Goal: Information Seeking & Learning: Learn about a topic

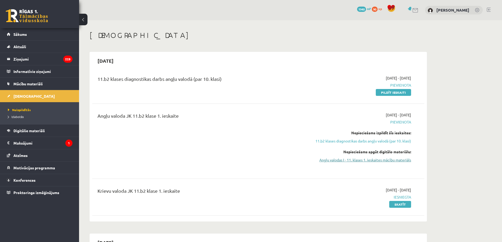
click at [332, 160] on link "Angļu valodas I - 11. klases 1. ieskaites mācību materiāls" at bounding box center [361, 160] width 99 height 6
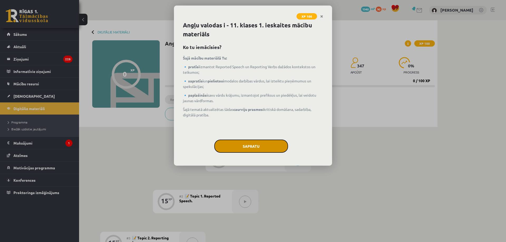
click at [259, 151] on button "Sapratu" at bounding box center [251, 146] width 74 height 13
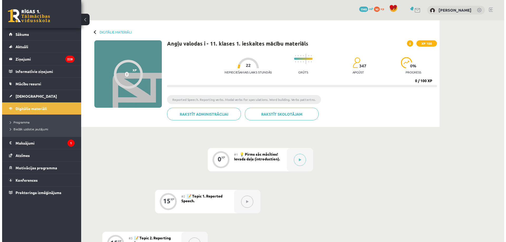
scroll to position [35, 0]
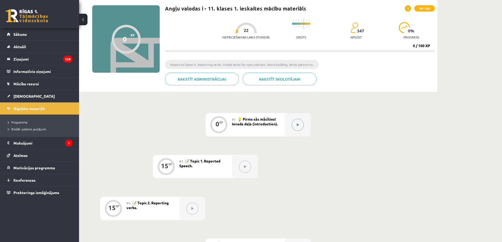
click at [296, 128] on button at bounding box center [298, 125] width 12 height 12
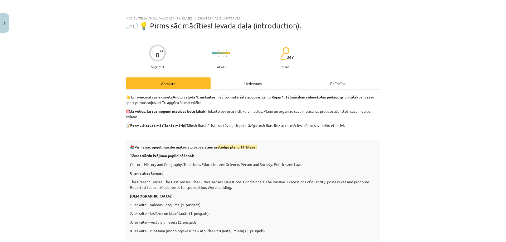
click at [253, 87] on div "Uzdevums" at bounding box center [253, 83] width 85 height 12
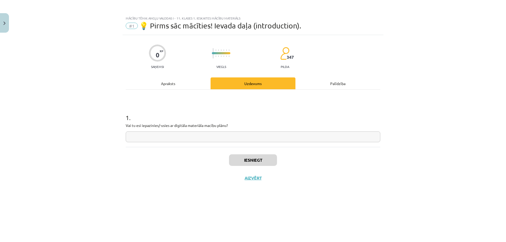
scroll to position [0, 0]
click at [224, 137] on input "text" at bounding box center [253, 137] width 255 height 11
drag, startPoint x: 142, startPoint y: 126, endPoint x: 158, endPoint y: 125, distance: 15.3
click at [158, 125] on p "Vai tu esi iepazinies/-usies ar digitāla materiāla macību plānu?" at bounding box center [253, 126] width 255 height 6
copy p "epazinies"
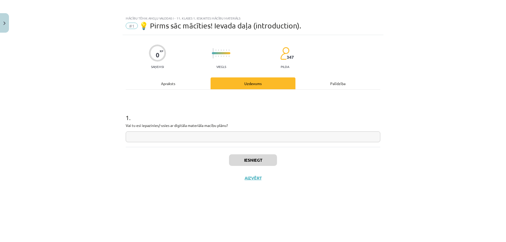
click at [181, 139] on input "text" at bounding box center [253, 137] width 255 height 11
paste input "*********"
type input "*********"
click at [255, 166] on button "Iesniegt" at bounding box center [253, 160] width 48 height 12
click at [258, 177] on button "Nākamā nodarbība" at bounding box center [253, 182] width 52 height 12
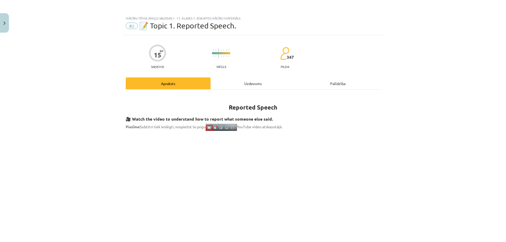
click at [248, 86] on div "Uzdevums" at bounding box center [253, 83] width 85 height 12
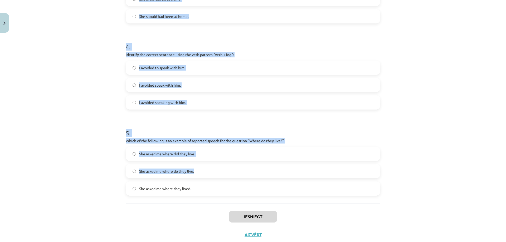
scroll to position [344, 0]
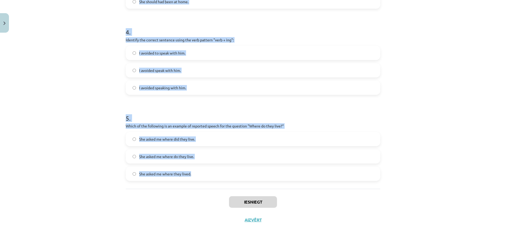
drag, startPoint x: 123, startPoint y: 112, endPoint x: 230, endPoint y: 168, distance: 120.4
click at [230, 168] on div "Mācību tēma: Angļu valodas i - 11. klases 1. ieskaites mācību materiāls #2 📝 To…" at bounding box center [253, 121] width 506 height 242
copy form "Which of the following sentences correctly uses reported speech? He said that h…"
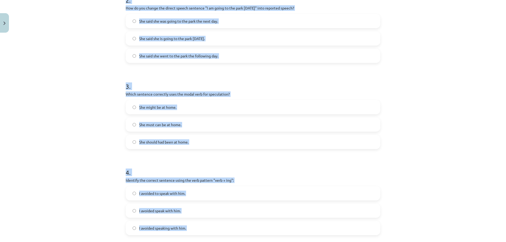
scroll to position [63, 0]
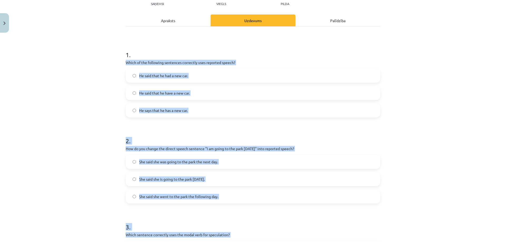
click at [89, 114] on div "Mācību tēma: Angļu valodas i - 11. klases 1. ieskaites mācību materiāls #2 📝 To…" at bounding box center [253, 121] width 506 height 242
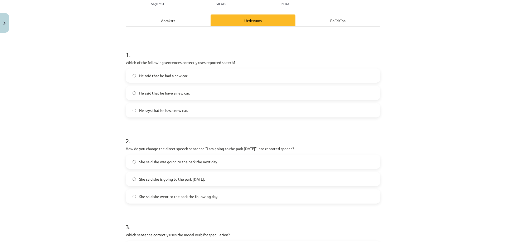
click at [174, 76] on span "He said that he had a new car." at bounding box center [163, 76] width 49 height 6
click at [166, 161] on span "She said she was going to the park the next day." at bounding box center [178, 162] width 79 height 6
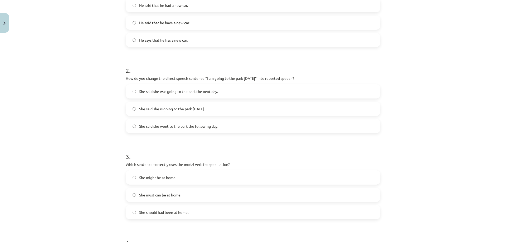
click at [181, 89] on span "She said she was going to the park the next day." at bounding box center [178, 92] width 79 height 6
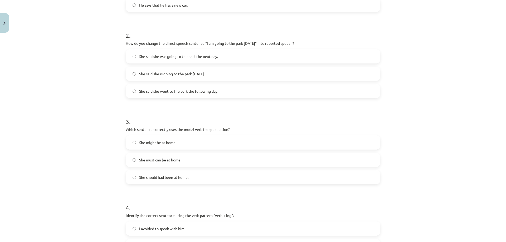
click at [198, 144] on label "She might be at home." at bounding box center [253, 142] width 254 height 13
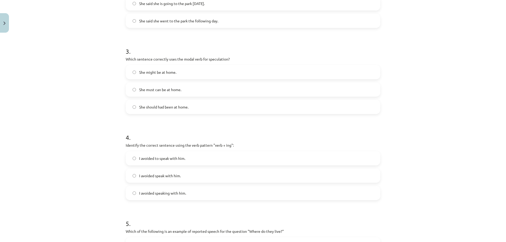
click at [169, 197] on label "I avoided speaking with him." at bounding box center [253, 193] width 254 height 13
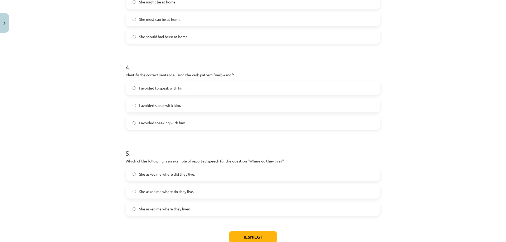
scroll to position [344, 0]
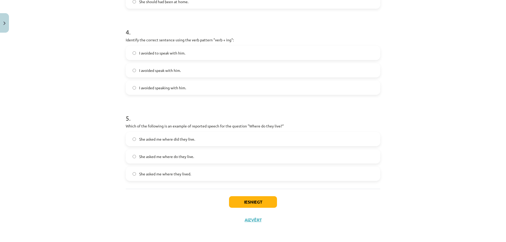
click at [181, 174] on span "She asked me where they lived." at bounding box center [165, 174] width 52 height 6
click at [247, 196] on div "Iesniegt Aizvērt" at bounding box center [253, 207] width 255 height 37
click at [242, 200] on button "Iesniegt" at bounding box center [253, 202] width 48 height 12
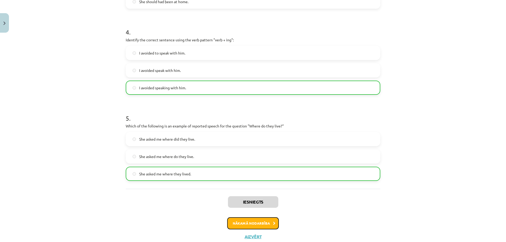
click at [247, 220] on button "Nākamā nodarbība" at bounding box center [253, 223] width 52 height 12
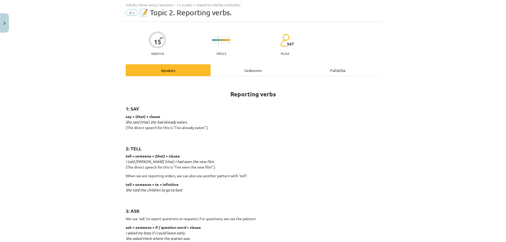
click at [240, 68] on div "Uzdevums" at bounding box center [253, 70] width 85 height 12
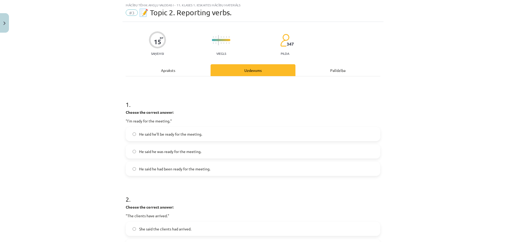
click at [126, 111] on strong "Choose the correct answer:" at bounding box center [150, 112] width 48 height 5
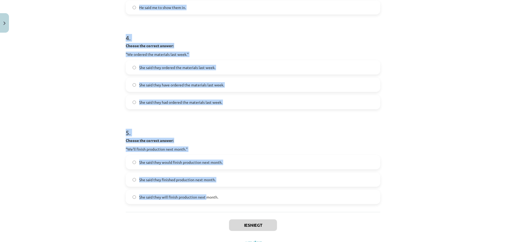
scroll to position [388, 0]
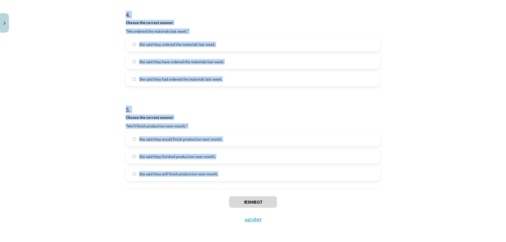
drag, startPoint x: 123, startPoint y: 111, endPoint x: 222, endPoint y: 176, distance: 117.8
copy form "Choose the correct answer: "I'm ready for the meeting." He said he'll be ready …"
click at [87, 66] on div "Mācību tēma: Angļu valodas i - 11. klases 1. ieskaites mācību materiāls #3 📝 To…" at bounding box center [253, 121] width 506 height 242
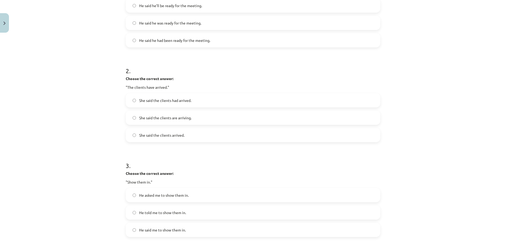
scroll to position [1, 0]
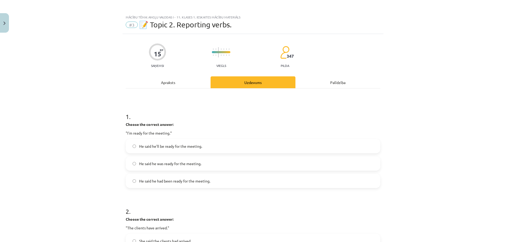
click at [173, 165] on span "He said he was ready for the meeting." at bounding box center [170, 164] width 62 height 6
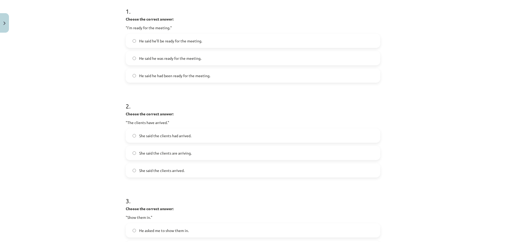
click at [157, 138] on span "She said the clients had arrived." at bounding box center [165, 136] width 52 height 6
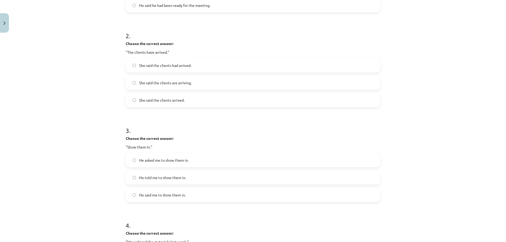
click at [164, 160] on span "He asked me to show them in." at bounding box center [164, 161] width 50 height 6
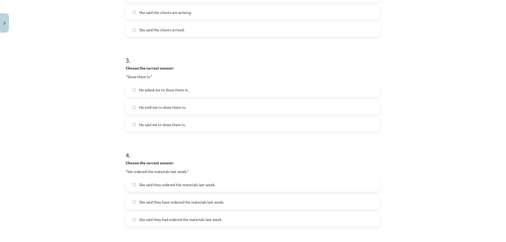
scroll to position [317, 0]
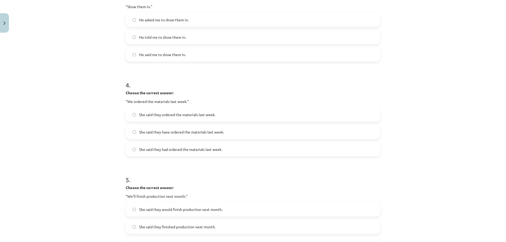
click at [184, 149] on span "She said they had ordered the materials last week." at bounding box center [180, 150] width 83 height 6
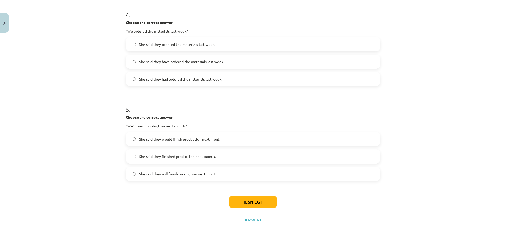
click at [194, 137] on span "She said they would finish production next month." at bounding box center [180, 140] width 83 height 6
click at [249, 204] on button "Iesniegt" at bounding box center [253, 202] width 48 height 12
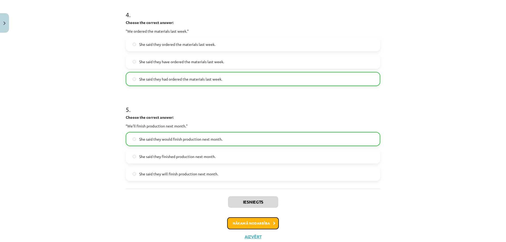
click at [256, 224] on button "Nākamā nodarbība" at bounding box center [253, 223] width 52 height 12
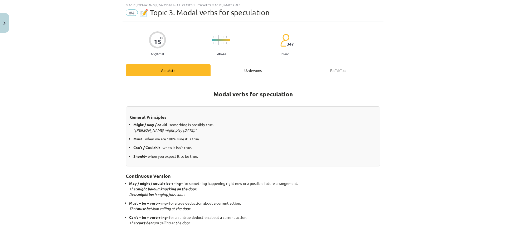
click at [256, 77] on div "Modal verbs for speculation General Principles Might / may / could – something …" at bounding box center [253, 170] width 255 height 188
click at [255, 71] on div "Uzdevums" at bounding box center [253, 70] width 85 height 12
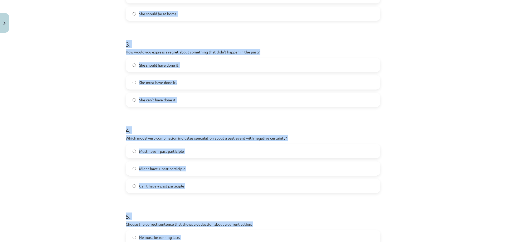
scroll to position [344, 0]
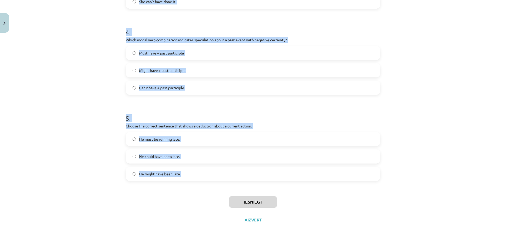
drag, startPoint x: 122, startPoint y: 127, endPoint x: 225, endPoint y: 176, distance: 114.1
copy form "Which modal verb would you use to speculate about something that is possibly tr…"
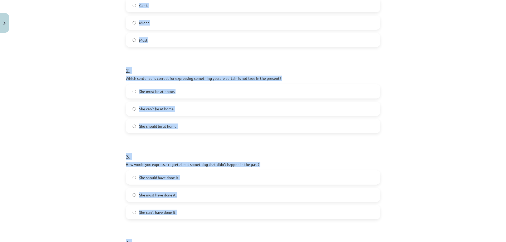
scroll to position [0, 0]
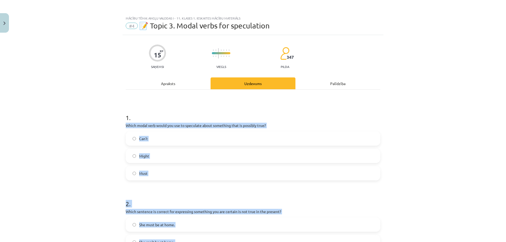
click at [91, 151] on div "Mācību tēma: Angļu valodas i - 11. klases 1. ieskaites mācību materiāls #4 📝 To…" at bounding box center [253, 121] width 506 height 242
click at [107, 162] on div "Mācību tēma: Angļu valodas i - 11. klases 1. ieskaites mācību materiāls #4 📝 To…" at bounding box center [253, 121] width 506 height 242
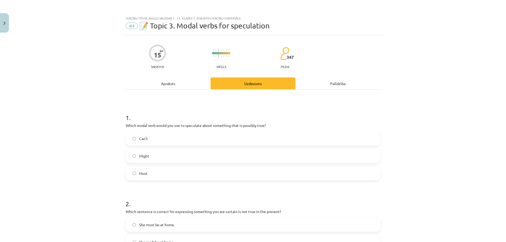
click at [195, 154] on label "Might" at bounding box center [253, 155] width 254 height 13
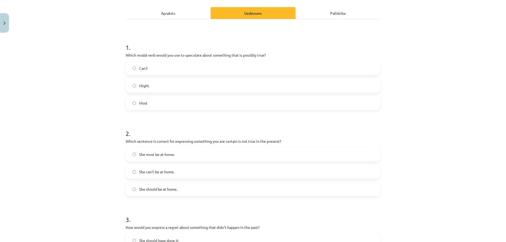
scroll to position [105, 0]
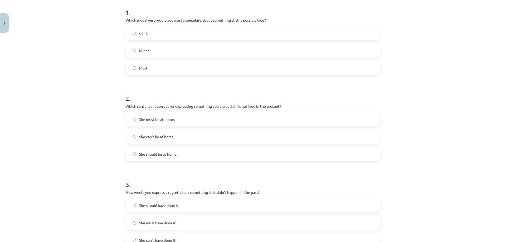
click at [147, 139] on span "She can't be at home." at bounding box center [156, 137] width 35 height 6
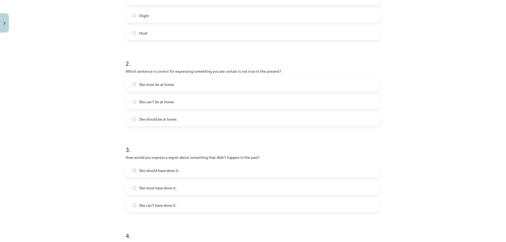
scroll to position [211, 0]
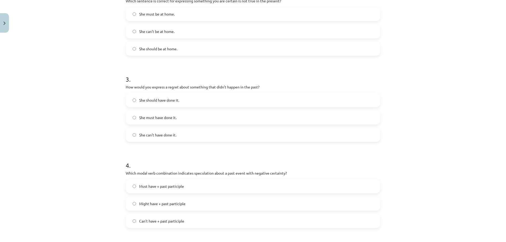
click at [175, 101] on span "She should have done it." at bounding box center [159, 101] width 40 height 6
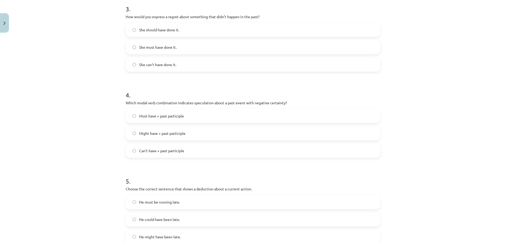
click at [165, 152] on span "Can't have + past participle" at bounding box center [161, 151] width 45 height 6
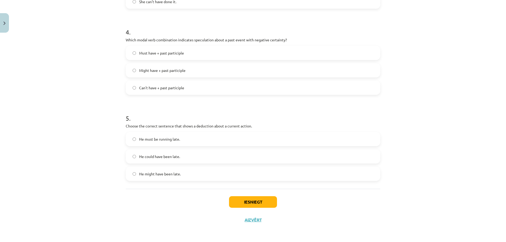
click at [173, 137] on span "He must be running late." at bounding box center [159, 140] width 41 height 6
click at [248, 195] on div "Iesniegt Aizvērt" at bounding box center [253, 207] width 255 height 37
click at [253, 204] on button "Iesniegt" at bounding box center [253, 202] width 48 height 12
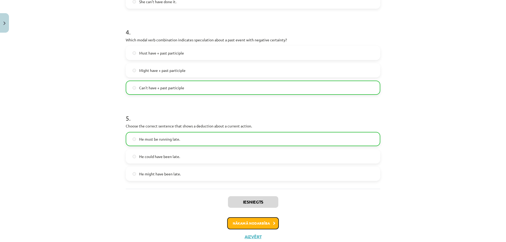
click at [264, 220] on button "Nākamā nodarbība" at bounding box center [253, 223] width 52 height 12
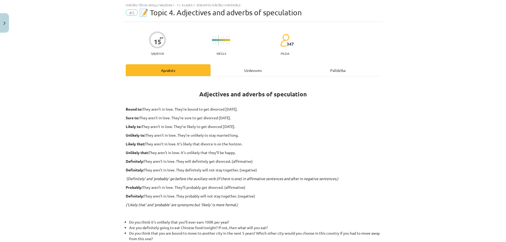
click at [248, 71] on div "Uzdevums" at bounding box center [253, 70] width 85 height 12
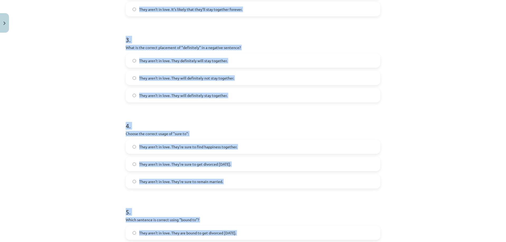
scroll to position [353, 0]
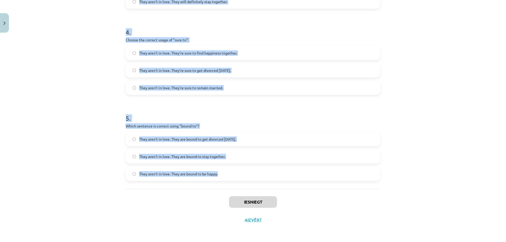
drag, startPoint x: 122, startPoint y: 113, endPoint x: 238, endPoint y: 175, distance: 131.4
copy form "Loremi dol sitamet consecte adipi "elitsedd" ei te incididuntu laboree: Dolo ma…"
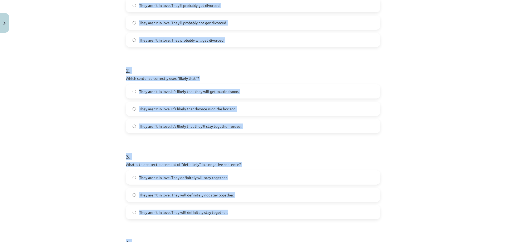
scroll to position [2, 0]
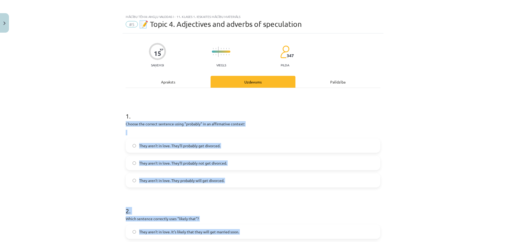
click at [93, 143] on div "Mācību tēma: Angļu valodas i - 11. klases 1. ieskaites mācību materiāls #5 📝 To…" at bounding box center [253, 121] width 506 height 242
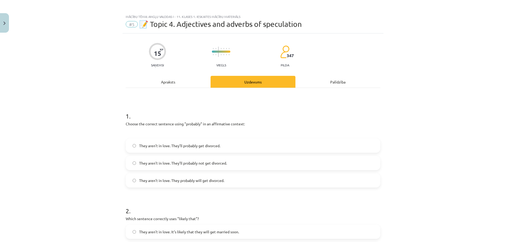
click at [198, 147] on span "They aren’t in love. They’ll probably get divorced." at bounding box center [179, 146] width 81 height 6
click at [202, 180] on span "They aren’t in love. They probably will get divorced." at bounding box center [181, 181] width 85 height 6
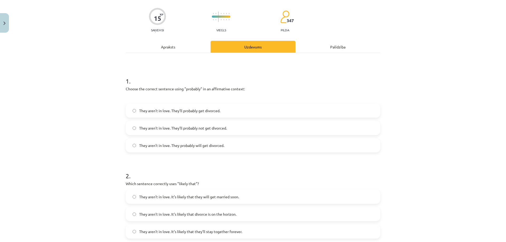
scroll to position [107, 0]
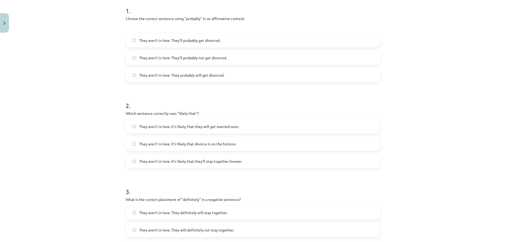
click at [237, 147] on label "They aren’t in love. It’s likely that divorce is on the horizon." at bounding box center [253, 143] width 254 height 13
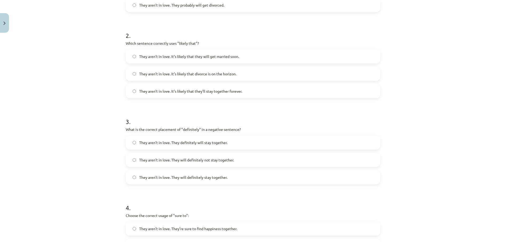
scroll to position [212, 0]
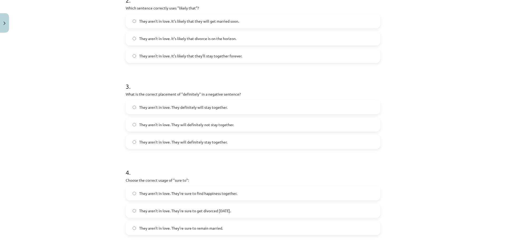
click at [236, 126] on label "They aren’t in love. They will definitely not stay together." at bounding box center [253, 124] width 254 height 13
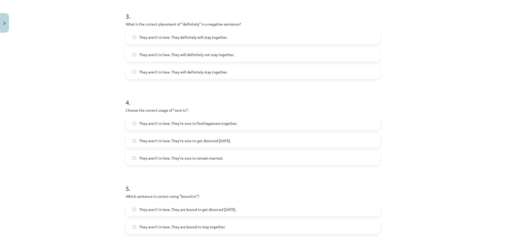
scroll to position [318, 0]
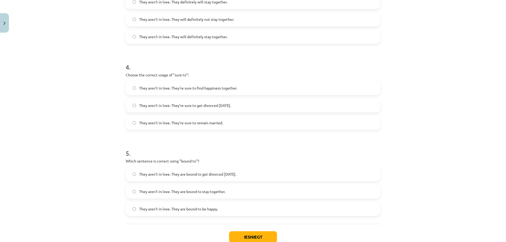
click at [222, 173] on span "They aren’t in love. They are bound to get divorced [DATE]." at bounding box center [187, 175] width 97 height 6
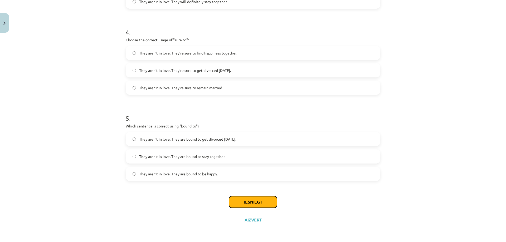
click at [252, 200] on button "Iesniegt" at bounding box center [253, 202] width 48 height 12
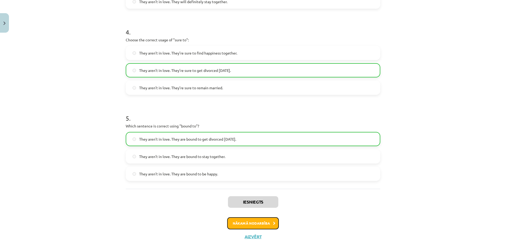
click at [256, 224] on button "Nākamā nodarbība" at bounding box center [253, 223] width 52 height 12
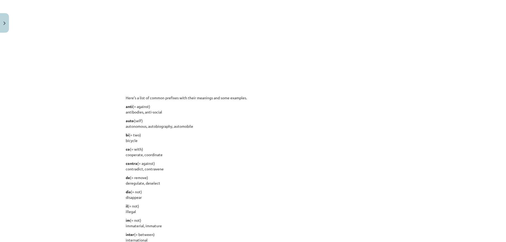
scroll to position [13, 0]
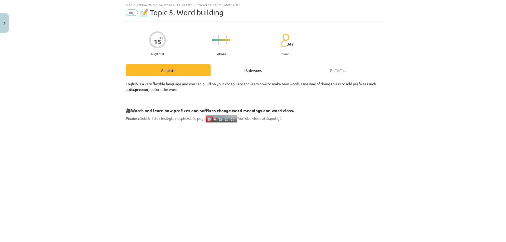
click at [250, 76] on div "Uzdevums" at bounding box center [253, 70] width 85 height 12
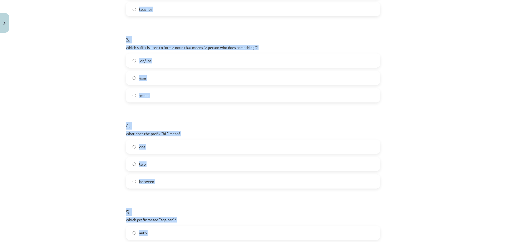
scroll to position [353, 0]
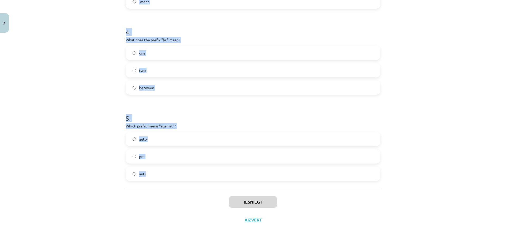
drag, startPoint x: 121, startPoint y: 113, endPoint x: 221, endPoint y: 176, distance: 118.3
copy form "What does the prefix "sub-" mean? above across under 2 . Which of the following…"
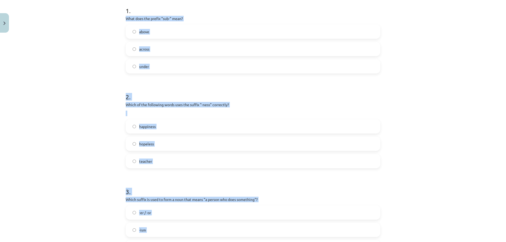
click at [85, 104] on div "Mācību tēma: Angļu valodas i - 11. klases 1. ieskaites mācību materiāls #6 📝 To…" at bounding box center [253, 121] width 506 height 242
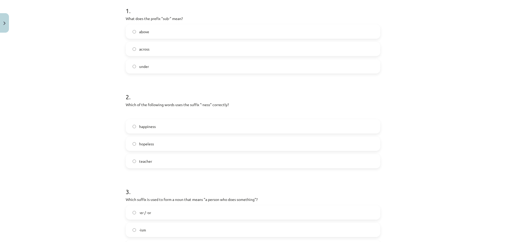
scroll to position [37, 0]
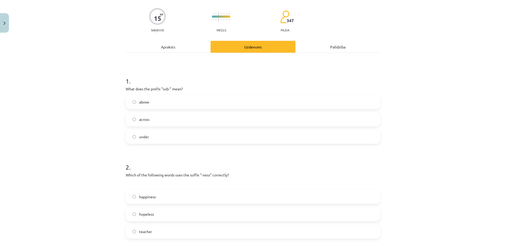
click at [147, 135] on label "under" at bounding box center [253, 136] width 254 height 13
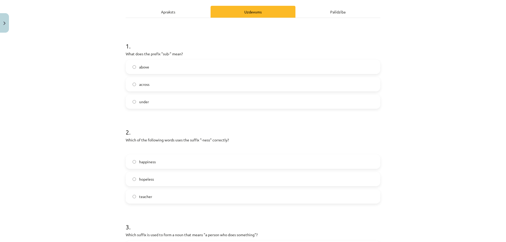
click at [167, 162] on label "happiness" at bounding box center [253, 161] width 254 height 13
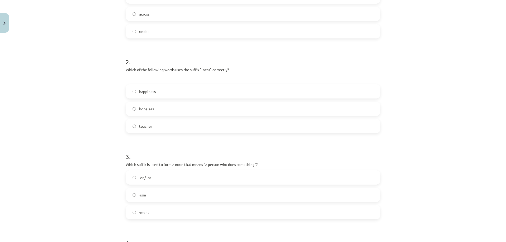
scroll to position [177, 0]
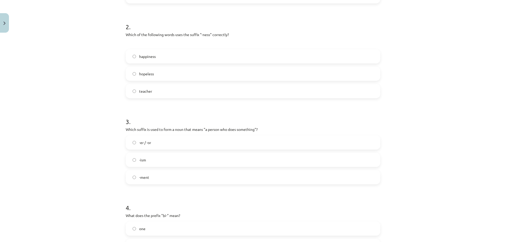
click at [160, 144] on label "-er / -or" at bounding box center [253, 142] width 254 height 13
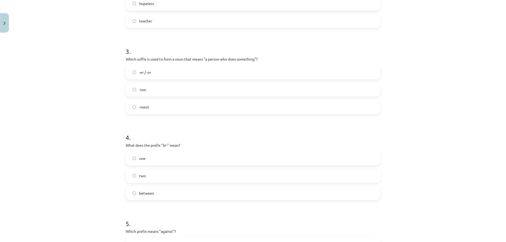
scroll to position [283, 0]
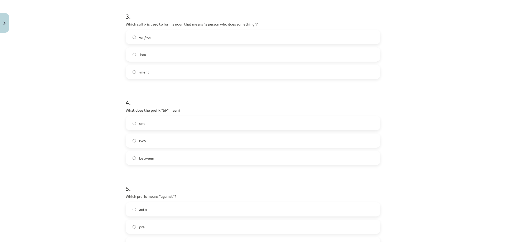
click at [148, 144] on label "two" at bounding box center [253, 140] width 254 height 13
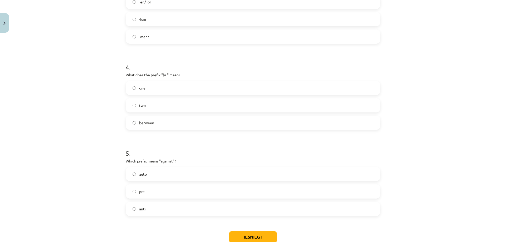
scroll to position [353, 0]
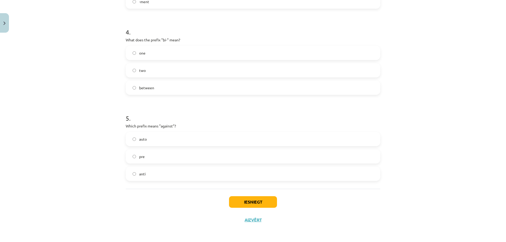
click at [157, 174] on label "anti" at bounding box center [253, 173] width 254 height 13
click at [254, 198] on button "Iesniegt" at bounding box center [253, 202] width 48 height 12
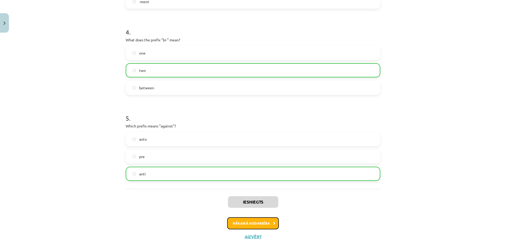
click at [262, 226] on button "Nākamā nodarbība" at bounding box center [253, 223] width 52 height 12
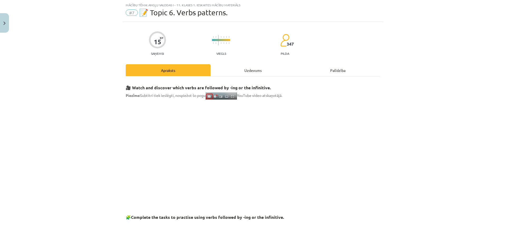
click at [253, 70] on div "Uzdevums" at bounding box center [253, 70] width 85 height 12
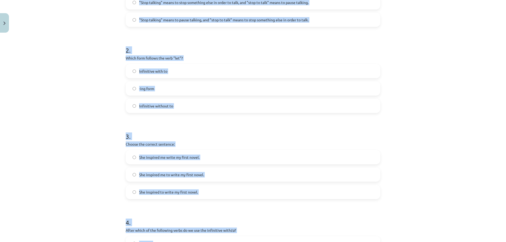
scroll to position [329, 0]
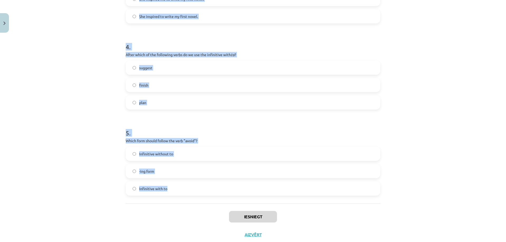
drag, startPoint x: 123, startPoint y: 111, endPoint x: 253, endPoint y: 181, distance: 147.5
copy form "What is the difference in meaning between "stop talking" and "stop to talk"? Bo…"
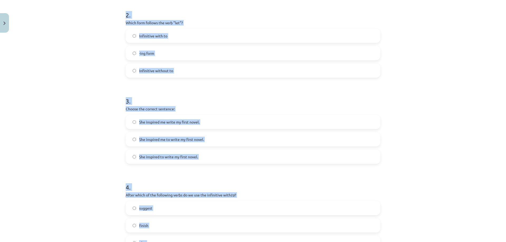
scroll to position [84, 0]
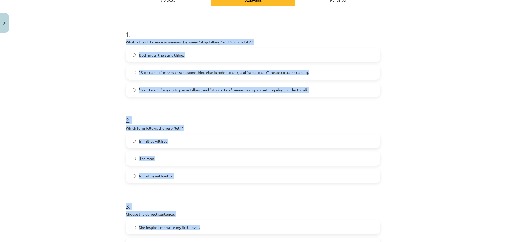
click at [95, 118] on div "Mācību tēma: Angļu valodas i - 11. klases 1. ieskaites mācību materiāls #7 📝 To…" at bounding box center [253, 121] width 506 height 242
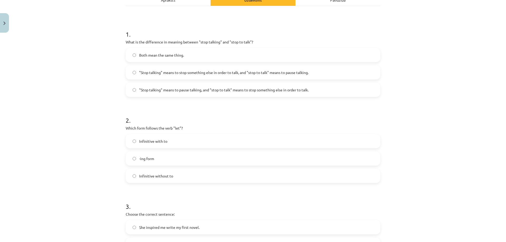
click at [287, 90] on span ""Stop talking" means to pause talking, and "stop to talk" means to stop somethi…" at bounding box center [223, 90] width 169 height 6
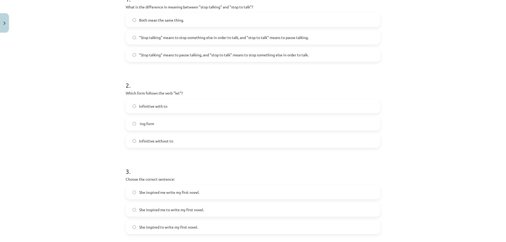
click at [186, 107] on label "Infinitive with to" at bounding box center [253, 106] width 254 height 13
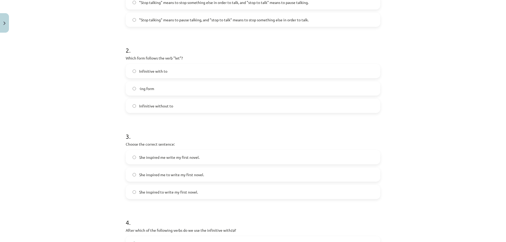
click at [188, 109] on label "Infinitive without to" at bounding box center [253, 105] width 254 height 13
click at [204, 156] on label "She inspired me write my first novel." at bounding box center [253, 157] width 254 height 13
click at [201, 177] on span "She inspired me to write my first novel." at bounding box center [171, 175] width 65 height 6
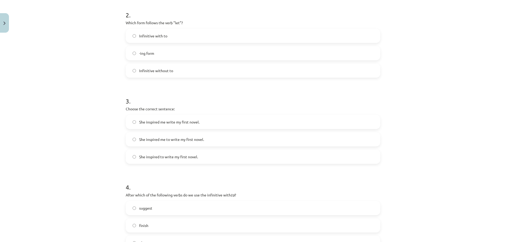
scroll to position [259, 0]
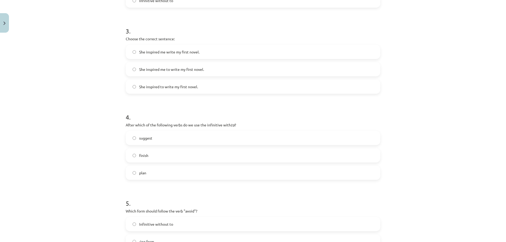
click at [150, 178] on label "plan" at bounding box center [253, 172] width 254 height 13
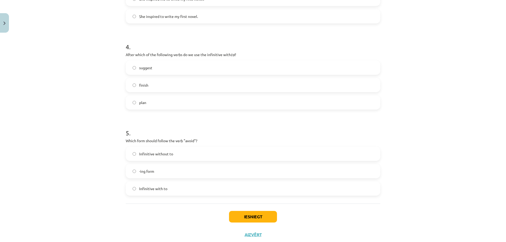
scroll to position [344, 0]
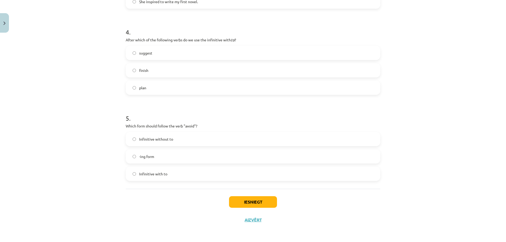
click at [172, 162] on label "-ing form" at bounding box center [253, 156] width 254 height 13
click at [258, 198] on button "Iesniegt" at bounding box center [253, 202] width 48 height 12
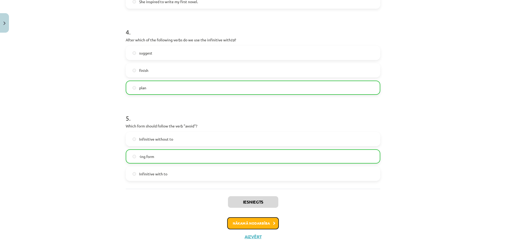
click at [256, 227] on button "Nākamā nodarbība" at bounding box center [253, 223] width 52 height 12
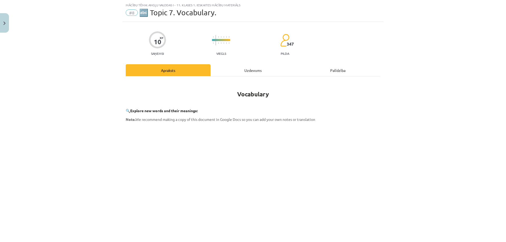
click at [261, 70] on div "Uzdevums" at bounding box center [253, 70] width 85 height 12
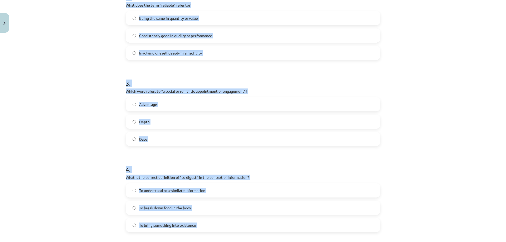
scroll to position [362, 0]
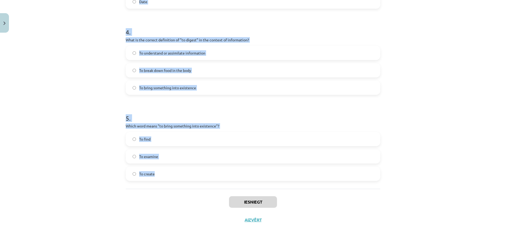
drag, startPoint x: 122, startPoint y: 111, endPoint x: 242, endPoint y: 165, distance: 131.3
copy form "Which of the following means "the surroundings or conditions in which a person,…"
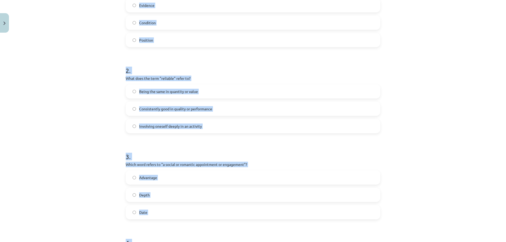
scroll to position [0, 0]
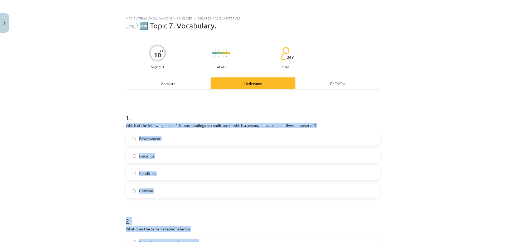
click at [75, 123] on div "Mācību tēma: Angļu valodas i - 11. klases 1. ieskaites mācību materiāls #8 🔤 To…" at bounding box center [253, 121] width 506 height 242
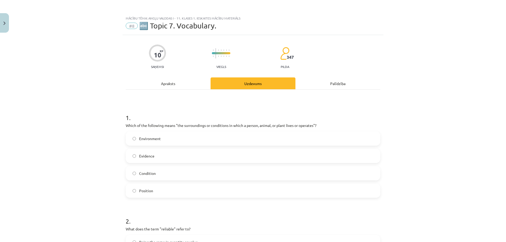
click at [175, 137] on label "Environment" at bounding box center [253, 138] width 254 height 13
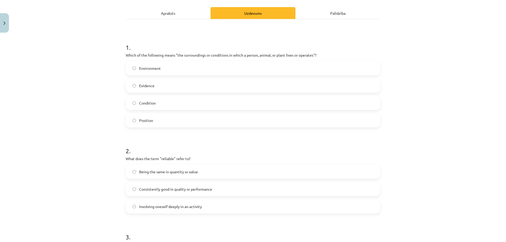
scroll to position [105, 0]
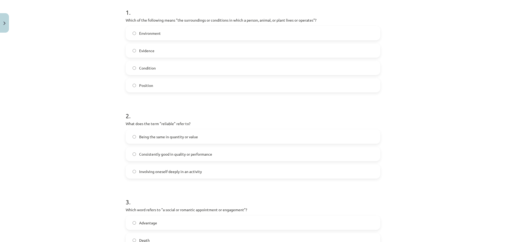
click at [175, 154] on span "Consistently good in quality or performance" at bounding box center [175, 155] width 73 height 6
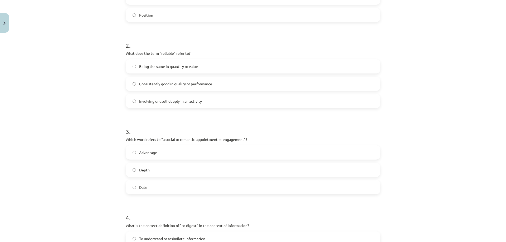
scroll to position [211, 0]
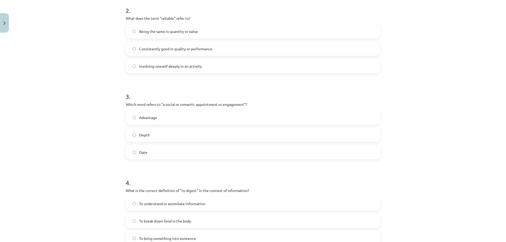
click at [153, 150] on label "Date" at bounding box center [253, 152] width 254 height 13
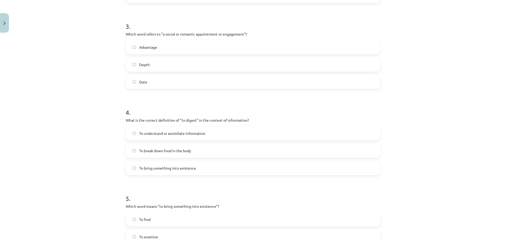
click at [190, 134] on span "To understand or assimilate information" at bounding box center [172, 134] width 66 height 6
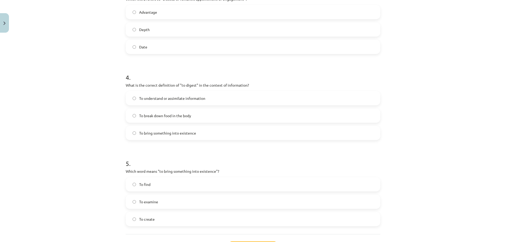
scroll to position [351, 0]
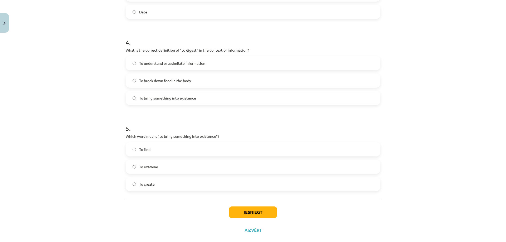
click at [155, 184] on label "To create" at bounding box center [253, 184] width 254 height 13
click at [255, 207] on button "Iesniegt" at bounding box center [253, 213] width 48 height 12
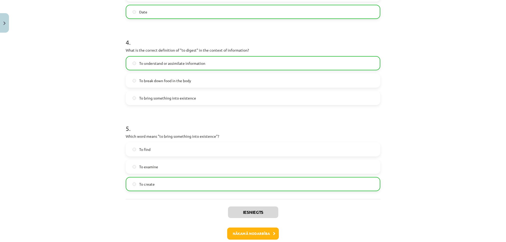
scroll to position [379, 0]
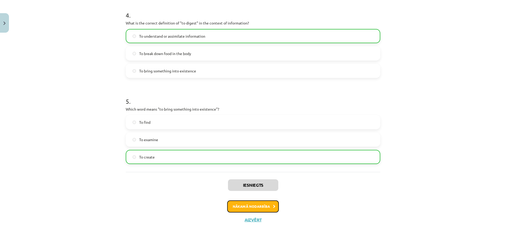
click at [265, 204] on button "Nākamā nodarbība" at bounding box center [253, 207] width 52 height 12
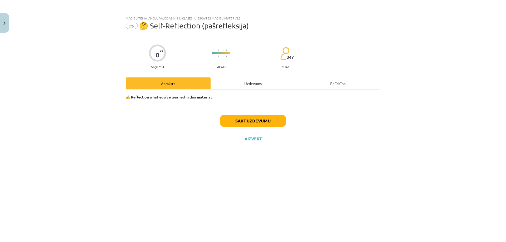
scroll to position [0, 0]
click at [256, 123] on button "Sākt uzdevumu" at bounding box center [252, 121] width 65 height 12
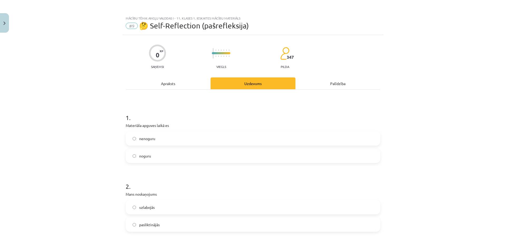
scroll to position [70, 0]
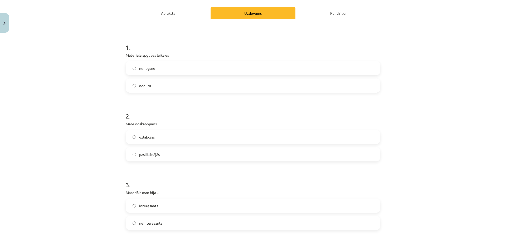
click at [175, 138] on label "uzlabojās" at bounding box center [253, 136] width 254 height 13
click at [163, 86] on label "noguru" at bounding box center [253, 85] width 254 height 13
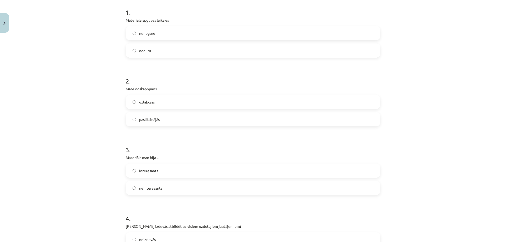
click at [164, 174] on label "interesants" at bounding box center [253, 170] width 254 height 13
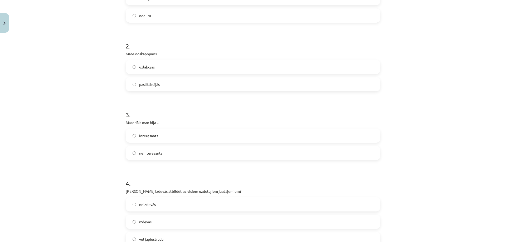
scroll to position [176, 0]
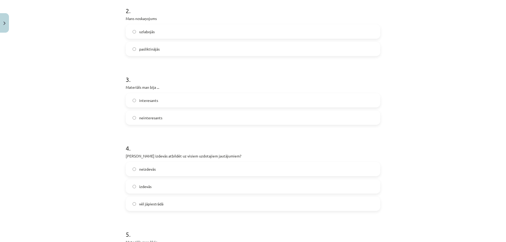
click at [157, 185] on label "izdevās" at bounding box center [253, 186] width 254 height 13
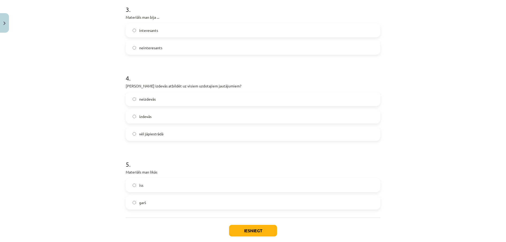
click at [154, 188] on label "īss" at bounding box center [253, 185] width 254 height 13
click at [259, 233] on button "Iesniegt" at bounding box center [253, 231] width 48 height 12
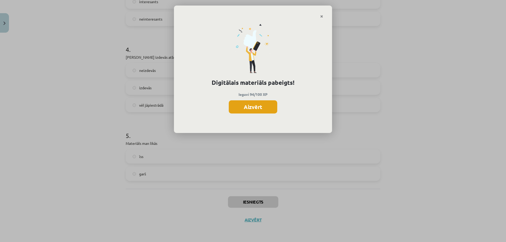
click at [264, 107] on button "Aizvērt" at bounding box center [253, 106] width 48 height 13
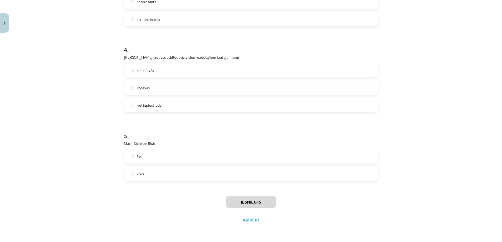
scroll to position [211, 0]
click at [249, 219] on button "Aizvērt" at bounding box center [251, 219] width 20 height 5
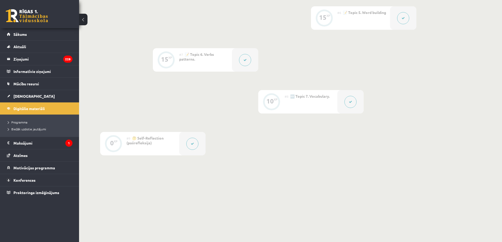
scroll to position [357, 0]
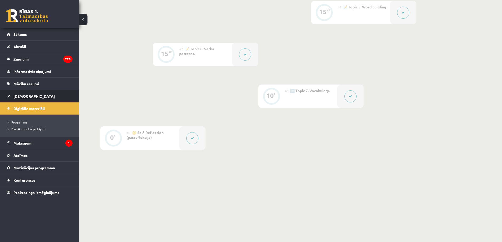
click at [22, 99] on link "[DEMOGRAPHIC_DATA]" at bounding box center [40, 96] width 66 height 12
